Goal: Communication & Community: Answer question/provide support

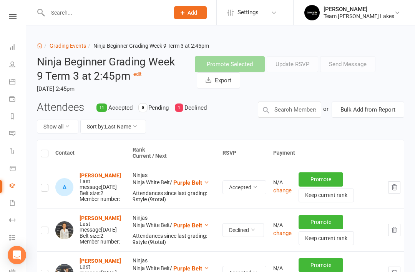
click at [15, 133] on icon at bounding box center [12, 133] width 6 height 6
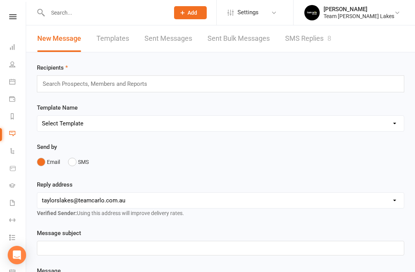
click at [314, 40] on link "SMS Replies 8" at bounding box center [308, 38] width 46 height 27
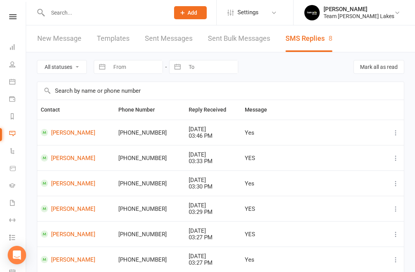
click at [15, 82] on icon at bounding box center [12, 81] width 6 height 6
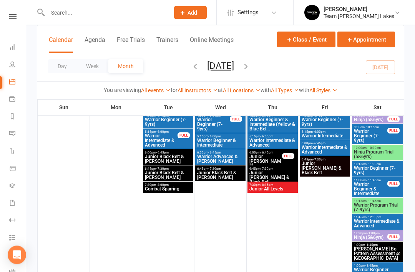
scroll to position [664, 0]
click at [374, 148] on span "- 10:30am" at bounding box center [374, 147] width 14 height 3
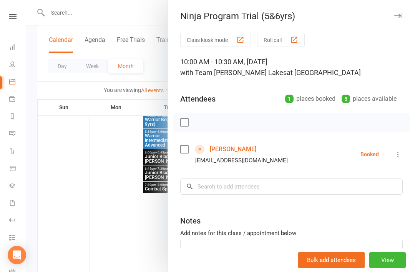
click at [401, 18] on icon "button" at bounding box center [398, 15] width 8 height 5
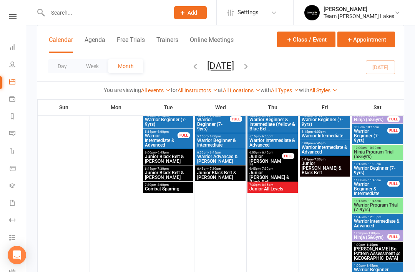
click at [383, 200] on span "11:15am - 11:45am" at bounding box center [377, 200] width 48 height 3
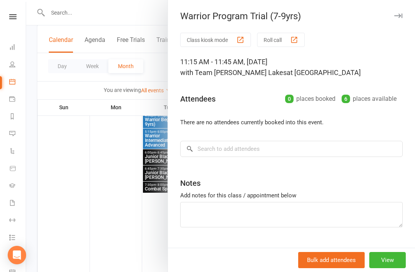
click at [397, 12] on button "button" at bounding box center [397, 15] width 9 height 9
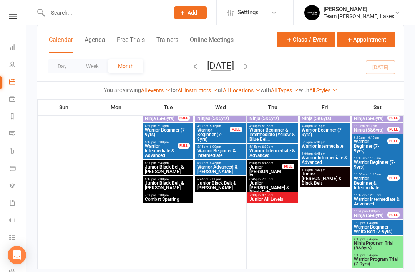
scroll to position [846, 0]
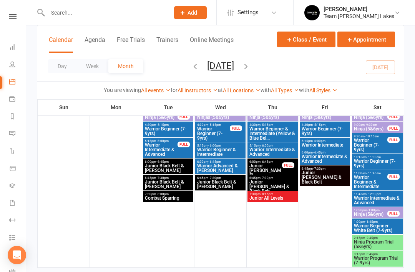
click at [250, 64] on icon "button" at bounding box center [246, 66] width 8 height 8
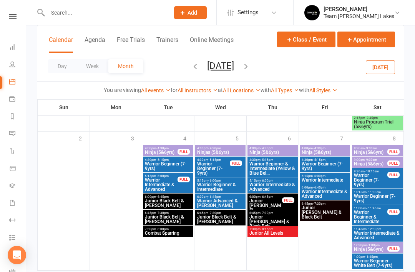
scroll to position [894, 0]
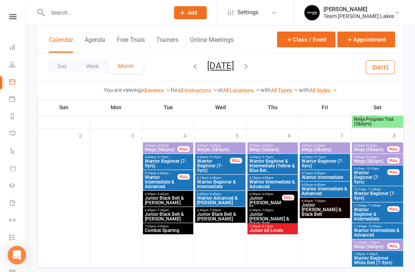
click at [250, 70] on icon "button" at bounding box center [246, 66] width 8 height 8
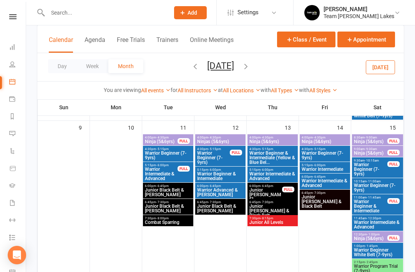
scroll to position [340, 0]
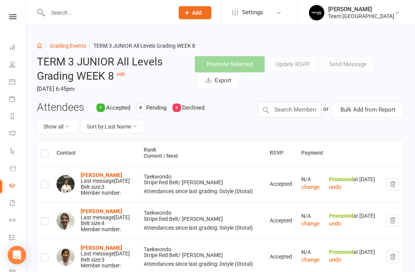
click at [12, 46] on icon at bounding box center [12, 47] width 6 height 6
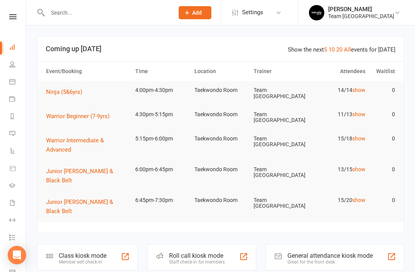
click at [12, 134] on icon at bounding box center [12, 133] width 6 height 6
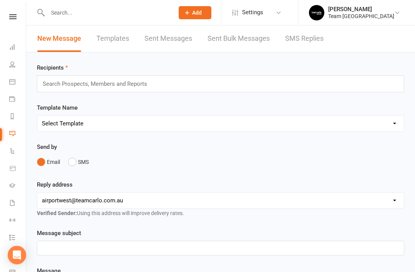
click at [299, 35] on link "SMS Replies" at bounding box center [304, 38] width 38 height 27
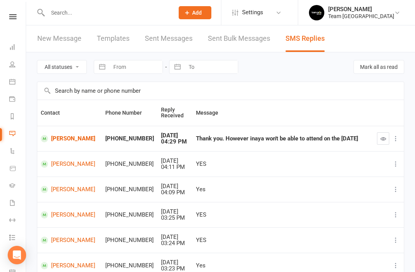
click at [62, 135] on link "Inaya Ahmed" at bounding box center [70, 138] width 58 height 7
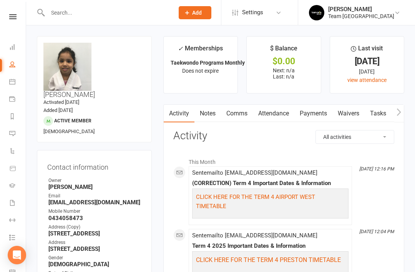
click at [15, 83] on icon at bounding box center [12, 81] width 6 height 6
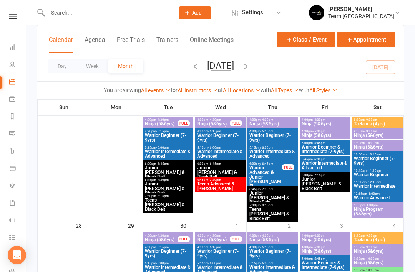
scroll to position [463, 0]
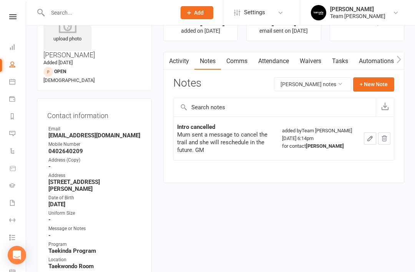
click at [15, 133] on link "Messages" at bounding box center [17, 134] width 17 height 17
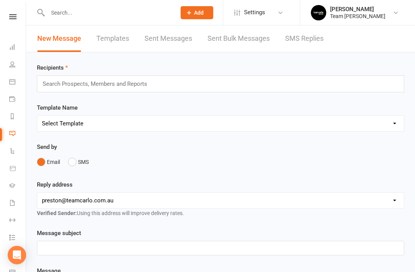
click at [318, 39] on link "SMS Replies" at bounding box center [304, 38] width 38 height 27
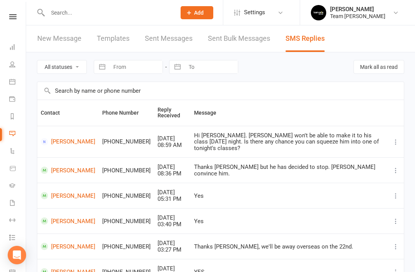
click at [75, 140] on link "Damian Difiore" at bounding box center [68, 141] width 55 height 7
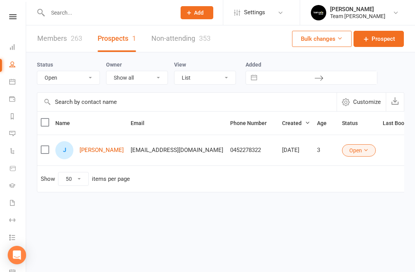
select select "Open"
select select "50"
click at [15, 132] on icon at bounding box center [12, 133] width 6 height 6
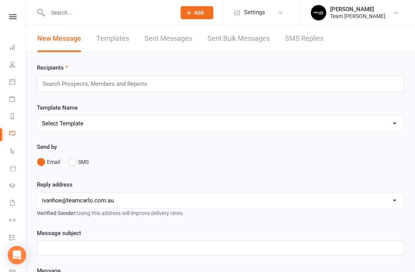
click at [315, 37] on link "SMS Replies" at bounding box center [304, 38] width 38 height 27
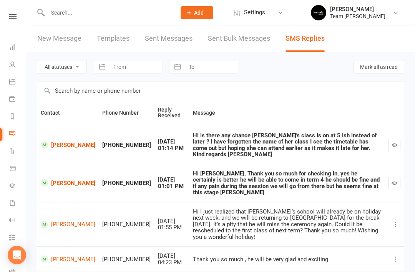
click at [67, 143] on link "[PERSON_NAME]" at bounding box center [68, 144] width 55 height 7
